Goal: Find specific page/section

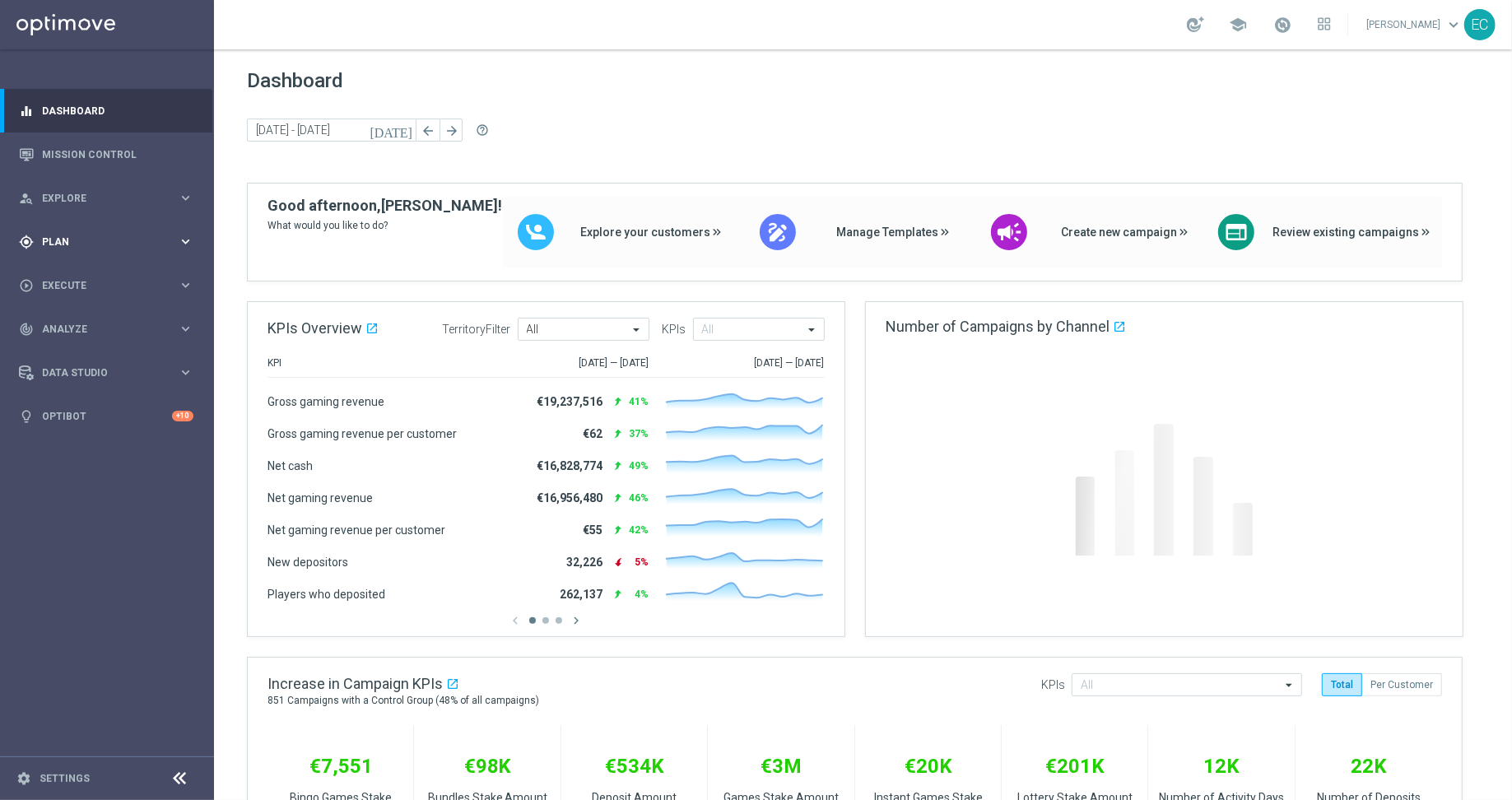
click at [160, 230] on div "gps_fixed Plan keyboard_arrow_right" at bounding box center [106, 242] width 212 height 43
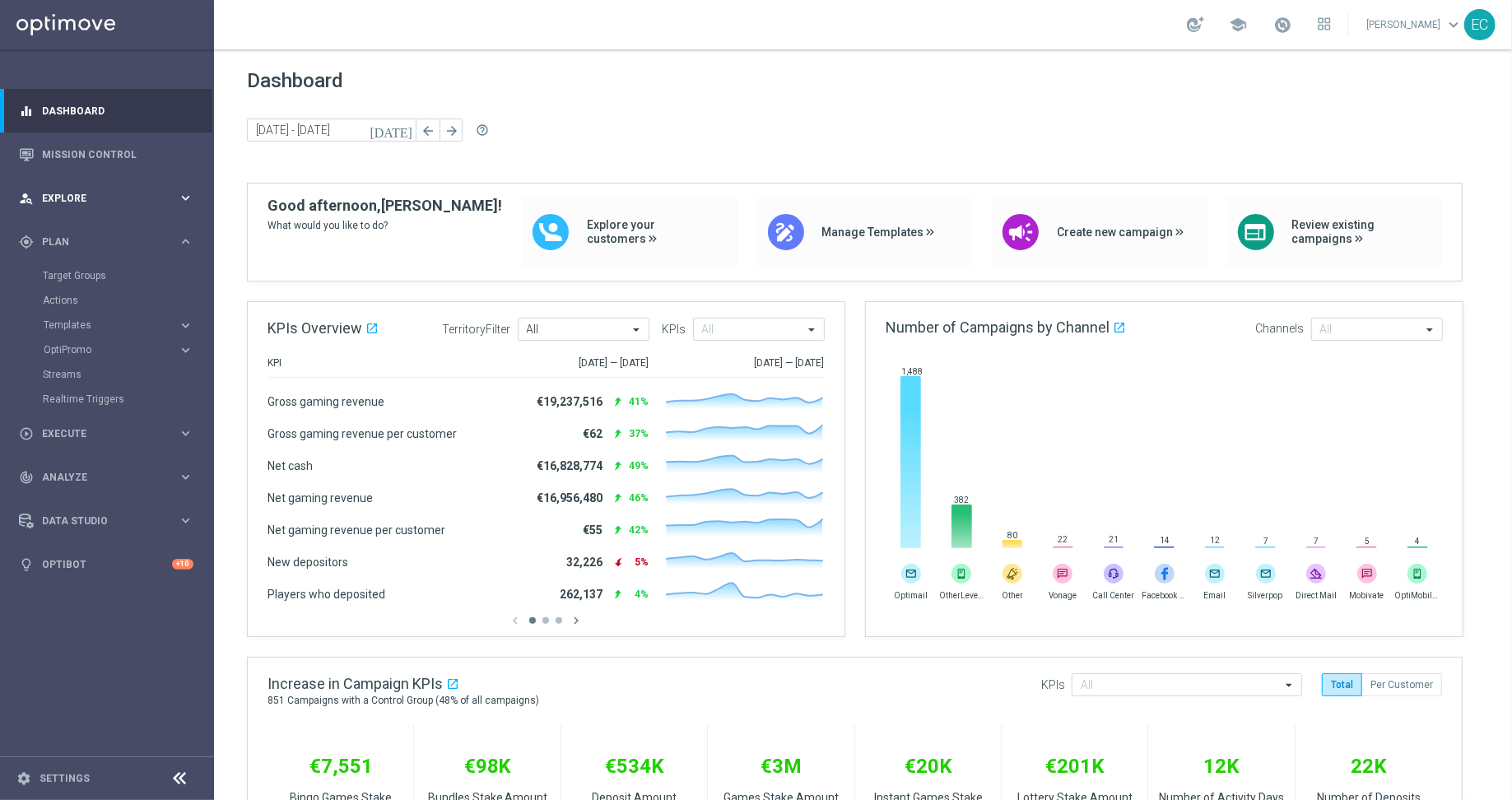
click at [142, 213] on div "person_search Explore keyboard_arrow_right" at bounding box center [106, 198] width 212 height 43
